Goal: Information Seeking & Learning: Learn about a topic

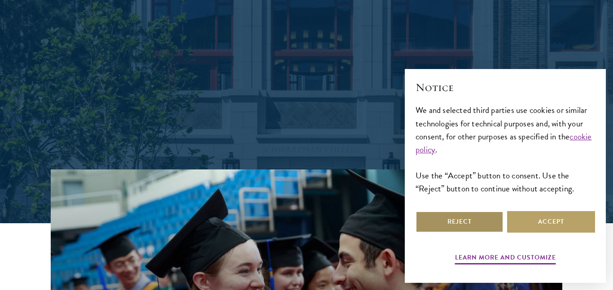
click at [453, 215] on button "Reject" at bounding box center [460, 222] width 88 height 22
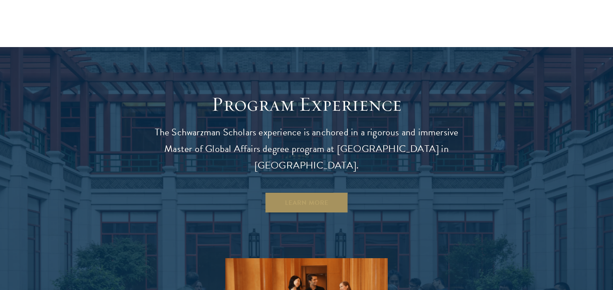
scroll to position [713, 0]
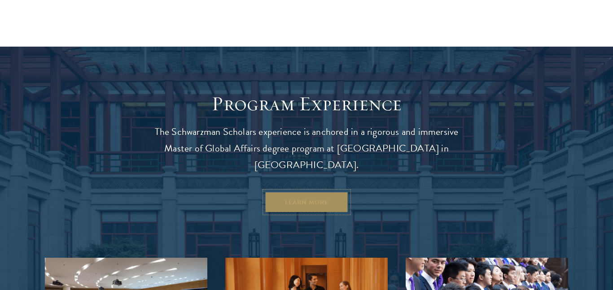
click at [311, 192] on link "Learn More" at bounding box center [307, 203] width 84 height 22
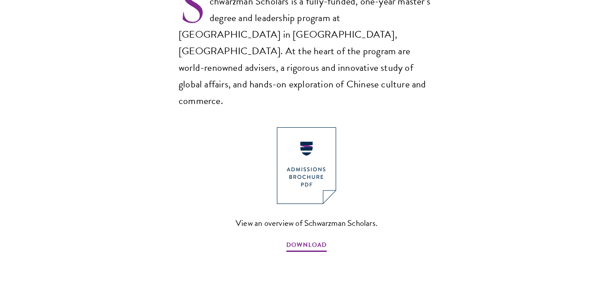
scroll to position [636, 0]
click at [308, 155] on img at bounding box center [306, 165] width 59 height 77
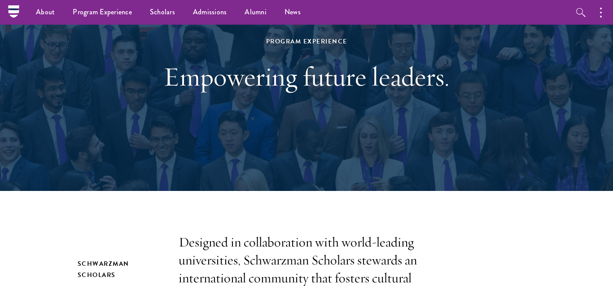
scroll to position [0, 0]
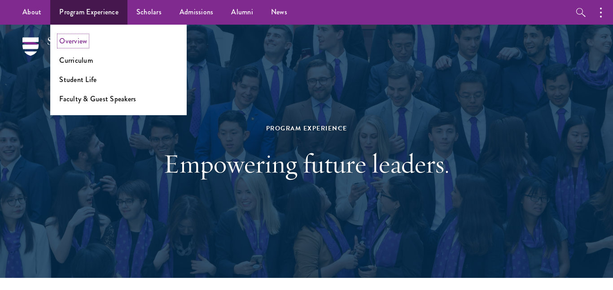
click at [76, 38] on link "Overview" at bounding box center [73, 41] width 28 height 10
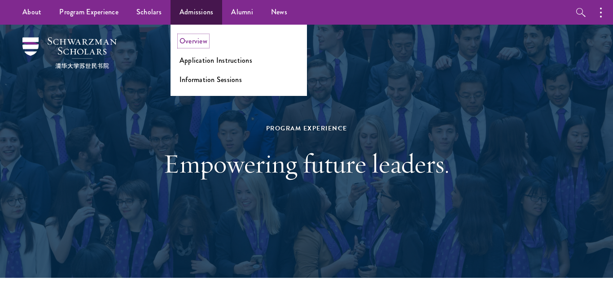
click at [193, 38] on link "Overview" at bounding box center [193, 41] width 28 height 10
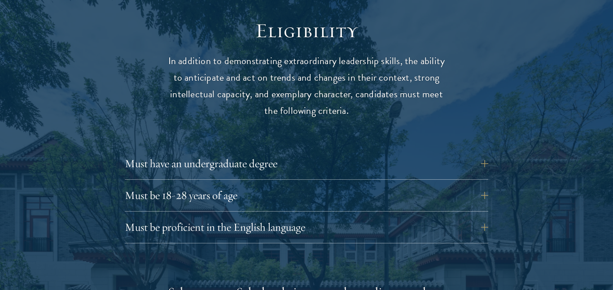
scroll to position [1172, 0]
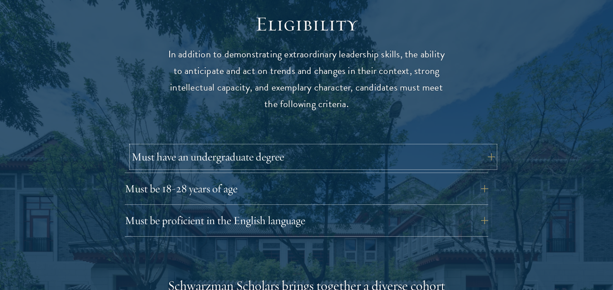
click at [310, 146] on button "Must have an undergraduate degree" at bounding box center [312, 157] width 363 height 22
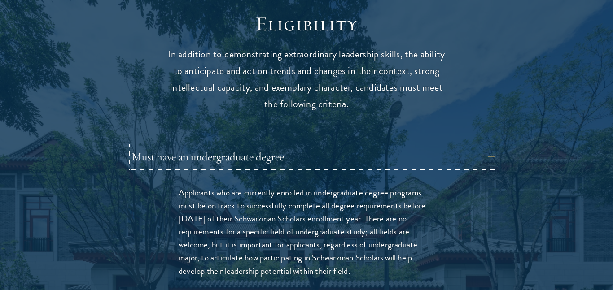
click at [310, 146] on button "Must have an undergraduate degree" at bounding box center [312, 157] width 363 height 22
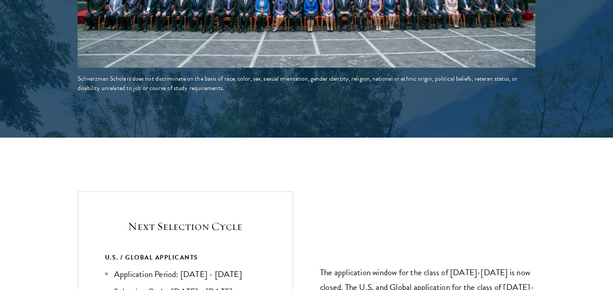
scroll to position [1858, 0]
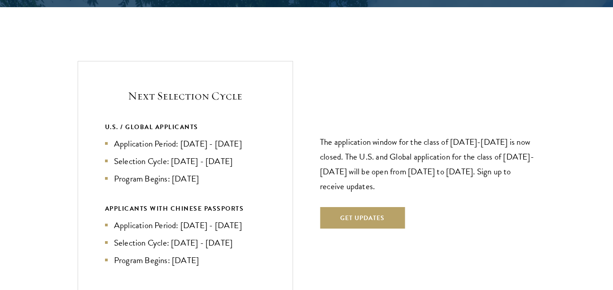
click at [428, 157] on p "The application window for the class of 2026-2027 is now closed. The U.S. and G…" at bounding box center [427, 164] width 215 height 59
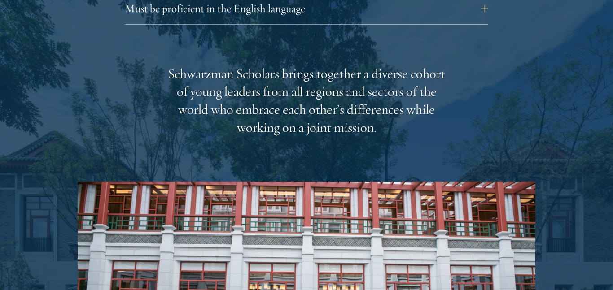
scroll to position [1383, 0]
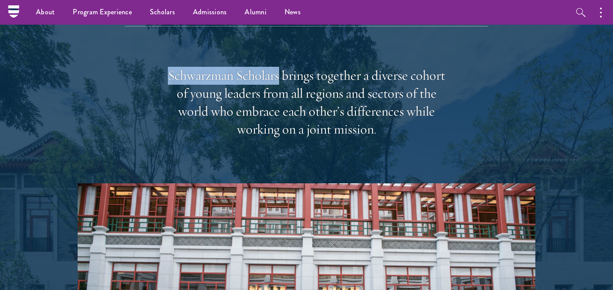
drag, startPoint x: 171, startPoint y: 55, endPoint x: 280, endPoint y: 54, distance: 108.6
click at [280, 67] on div "Schwarzman Scholars brings together a diverse cohort of young leaders from all …" at bounding box center [306, 103] width 278 height 72
copy div "Schwarzman Scholars"
click at [93, 70] on div "Schwarzman Scholars brings together a diverse cohort of young leaders from all …" at bounding box center [307, 252] width 458 height 371
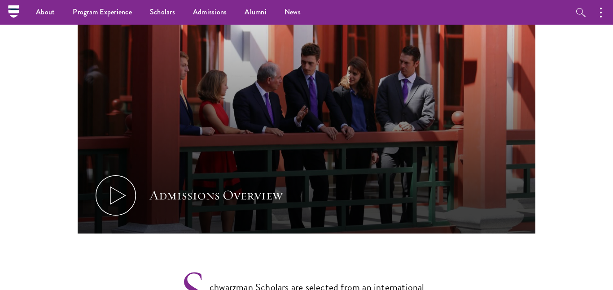
scroll to position [479, 0]
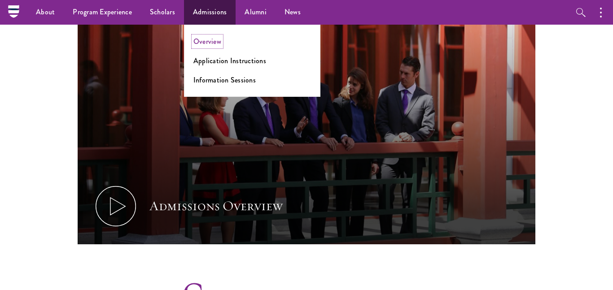
click at [207, 44] on link "Overview" at bounding box center [207, 41] width 28 height 10
